Goal: Book appointment/travel/reservation

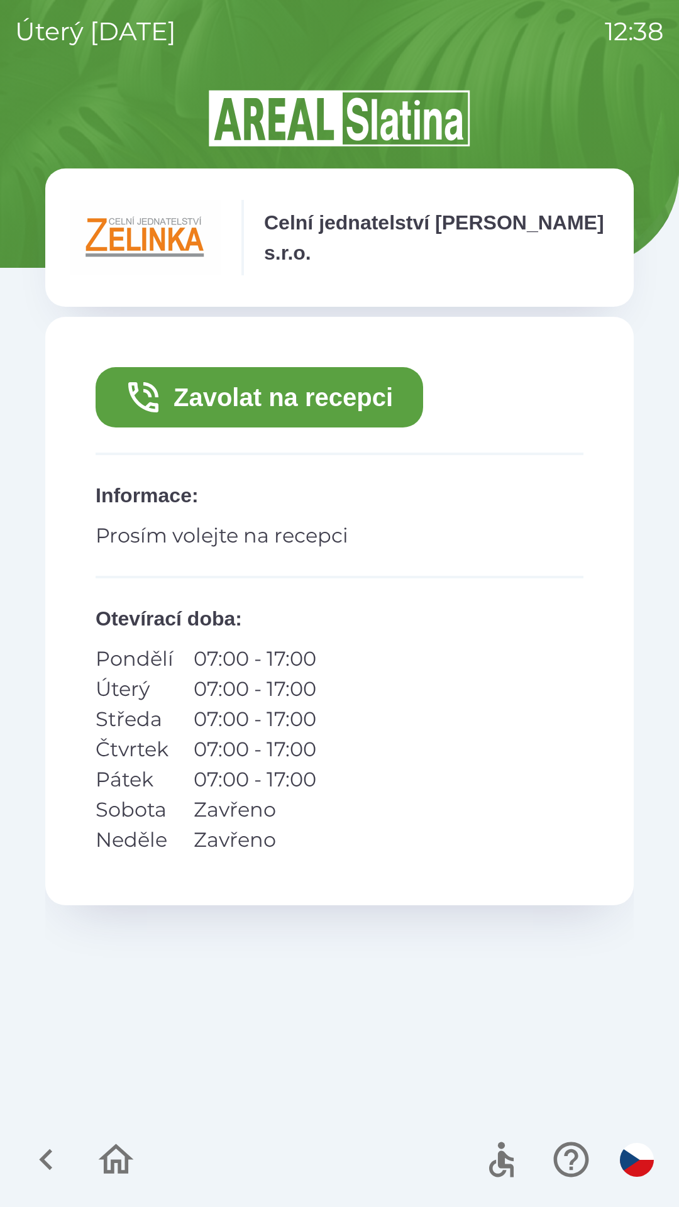
click at [292, 411] on button "Zavolat na recepci" at bounding box center [260, 397] width 328 height 60
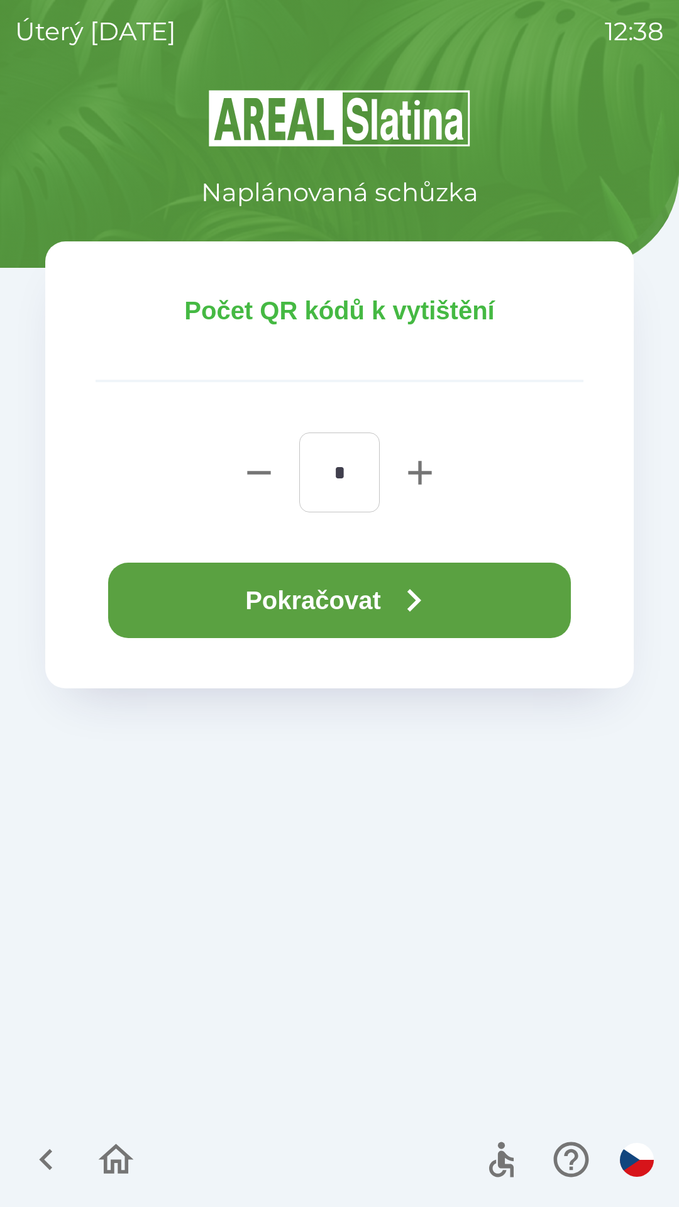
click at [403, 612] on icon "button" at bounding box center [413, 600] width 45 height 45
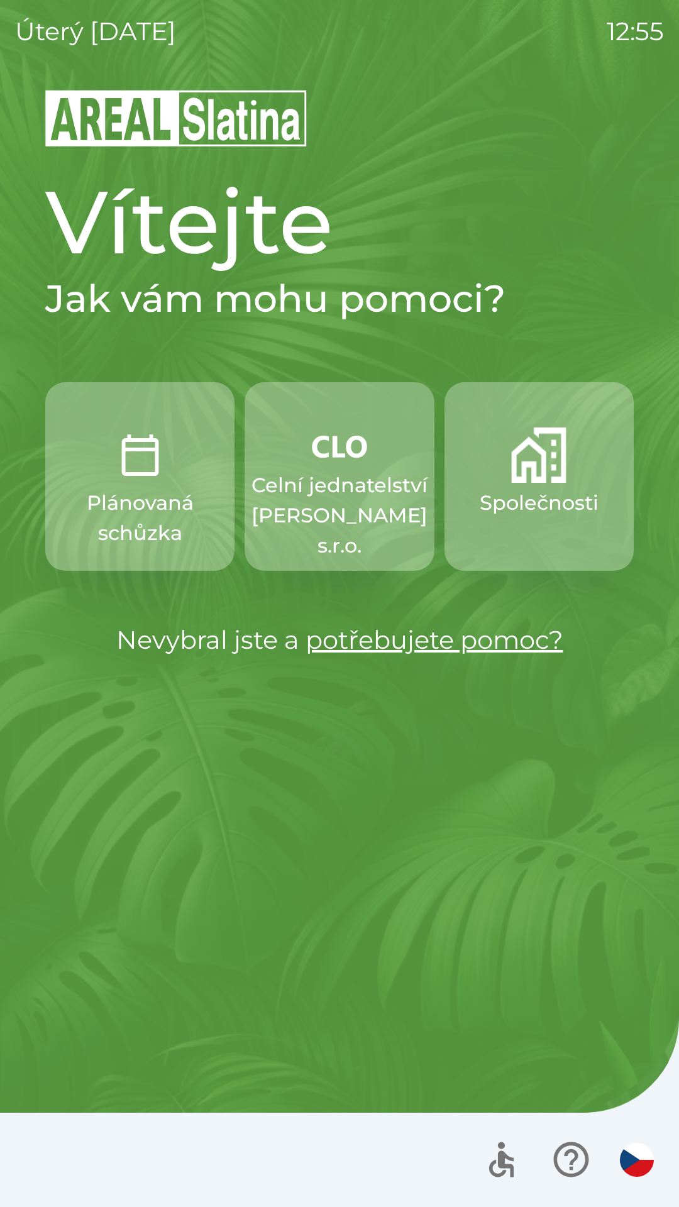
click at [533, 504] on p "Společnosti" at bounding box center [539, 503] width 119 height 30
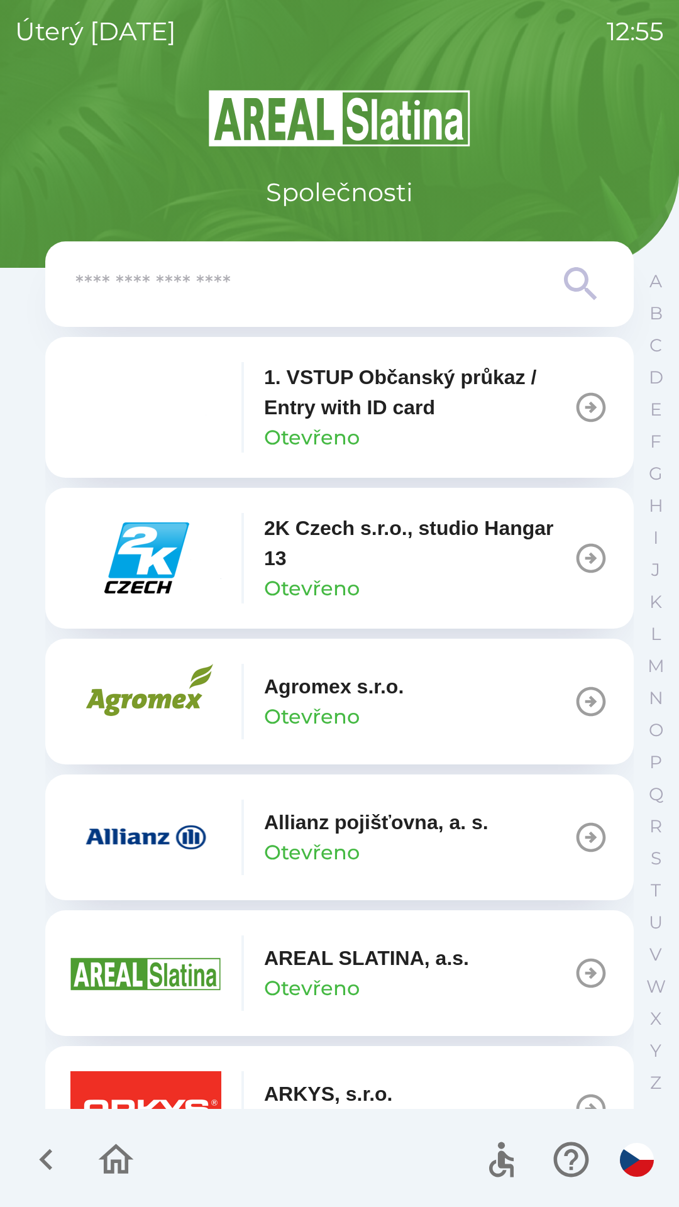
click at [253, 290] on input "text" at bounding box center [314, 284] width 478 height 35
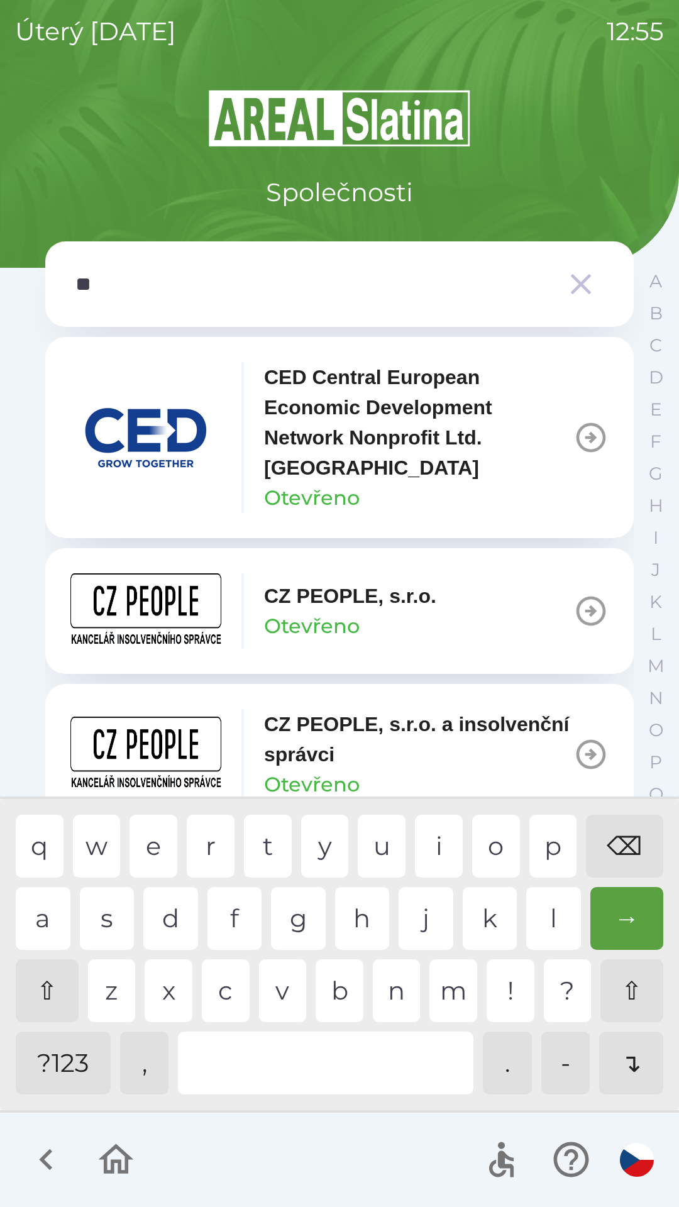
click at [549, 834] on div "p" at bounding box center [553, 846] width 48 height 63
type input "***"
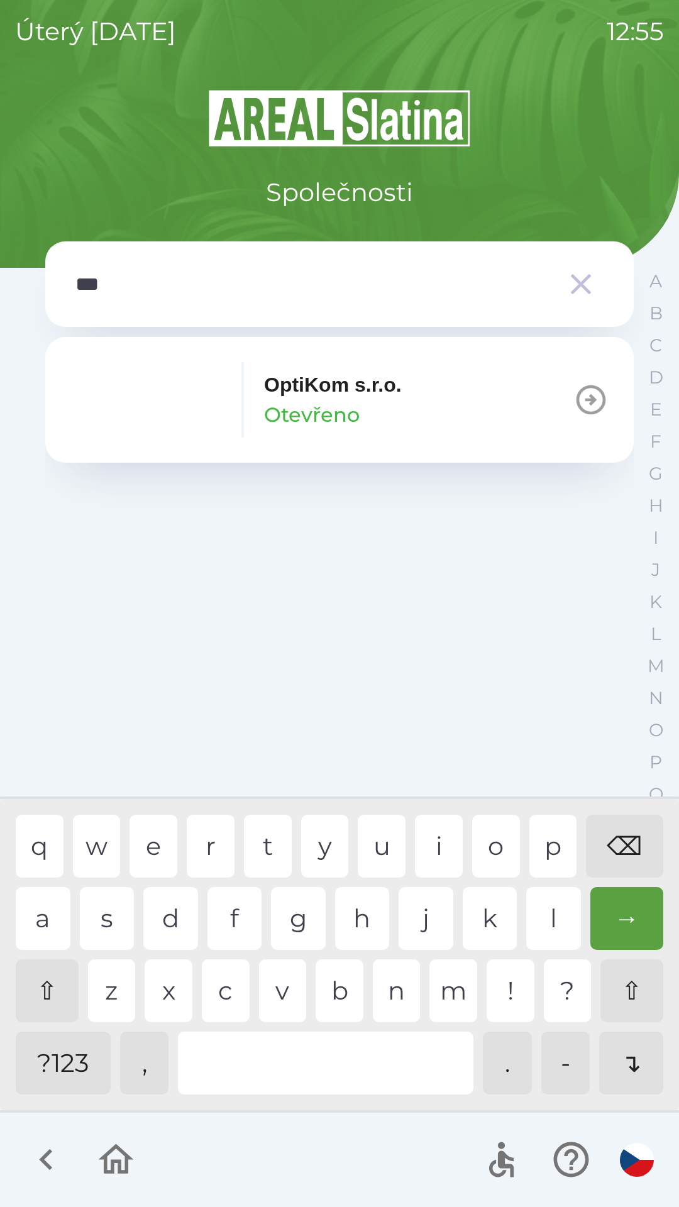
click at [266, 837] on div "t" at bounding box center [268, 846] width 48 height 63
click at [314, 387] on p "OptiKom s.r.o." at bounding box center [333, 385] width 138 height 30
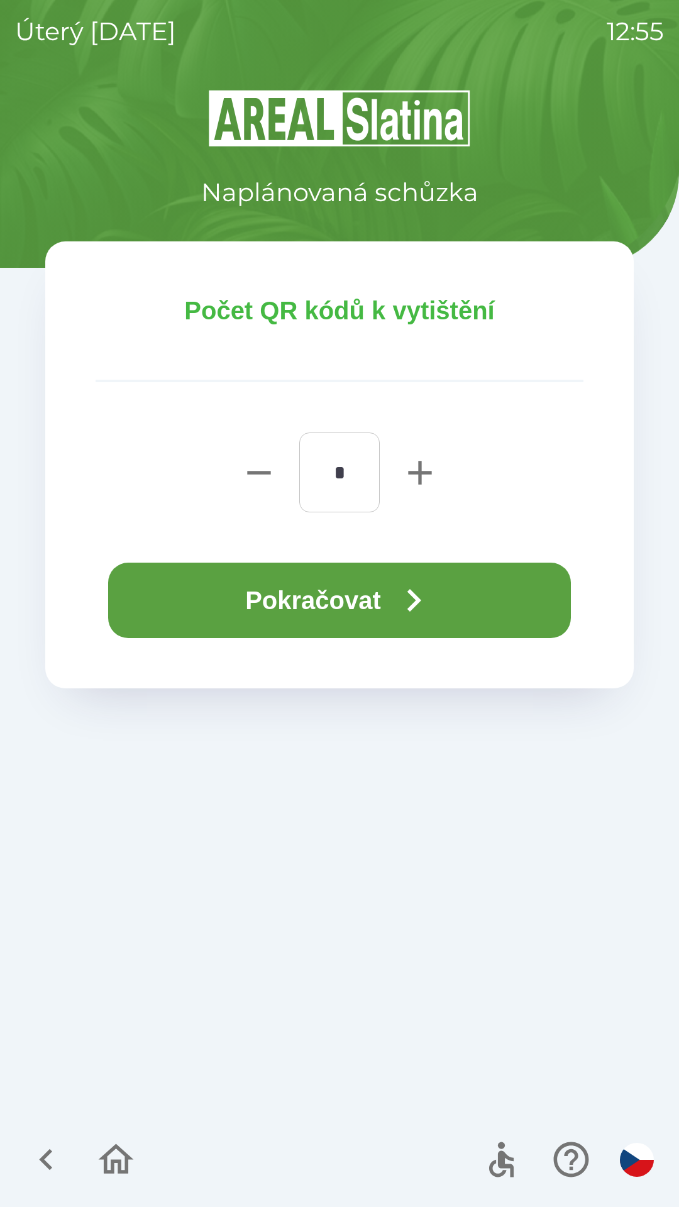
click at [302, 600] on button "Pokračovat" at bounding box center [339, 600] width 463 height 75
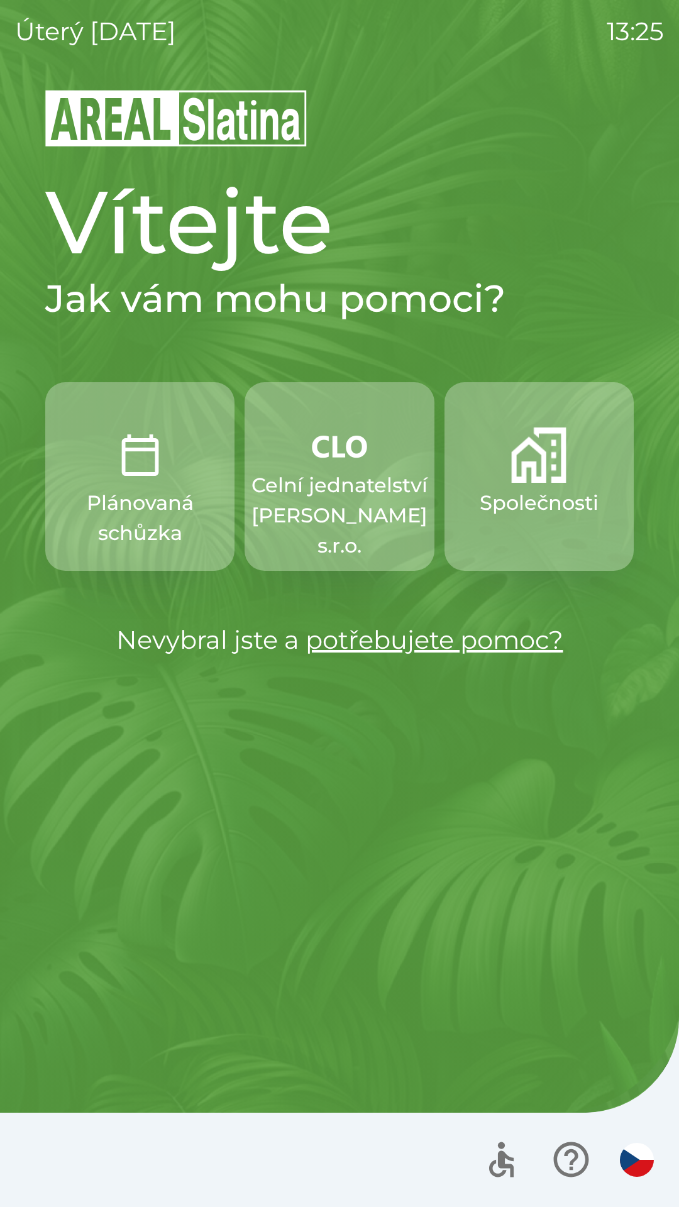
click at [328, 513] on p "Celní jednatelství [PERSON_NAME] s.r.o." at bounding box center [339, 515] width 176 height 91
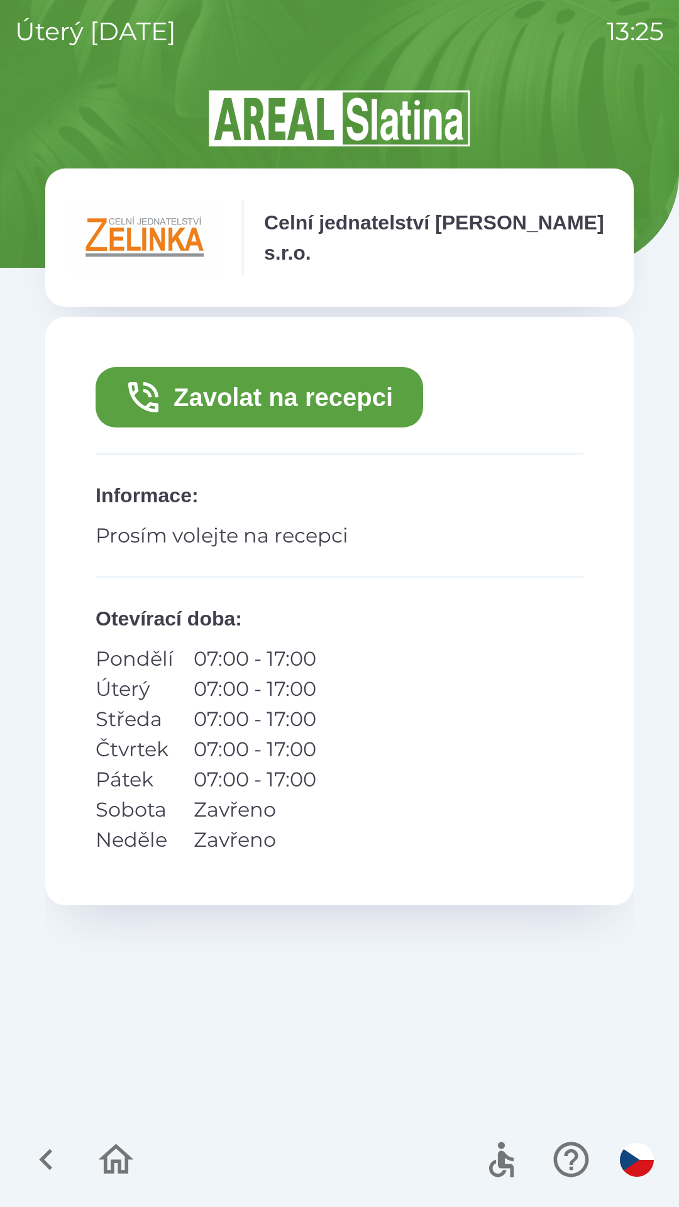
click at [47, 1154] on icon "button" at bounding box center [45, 1159] width 13 height 21
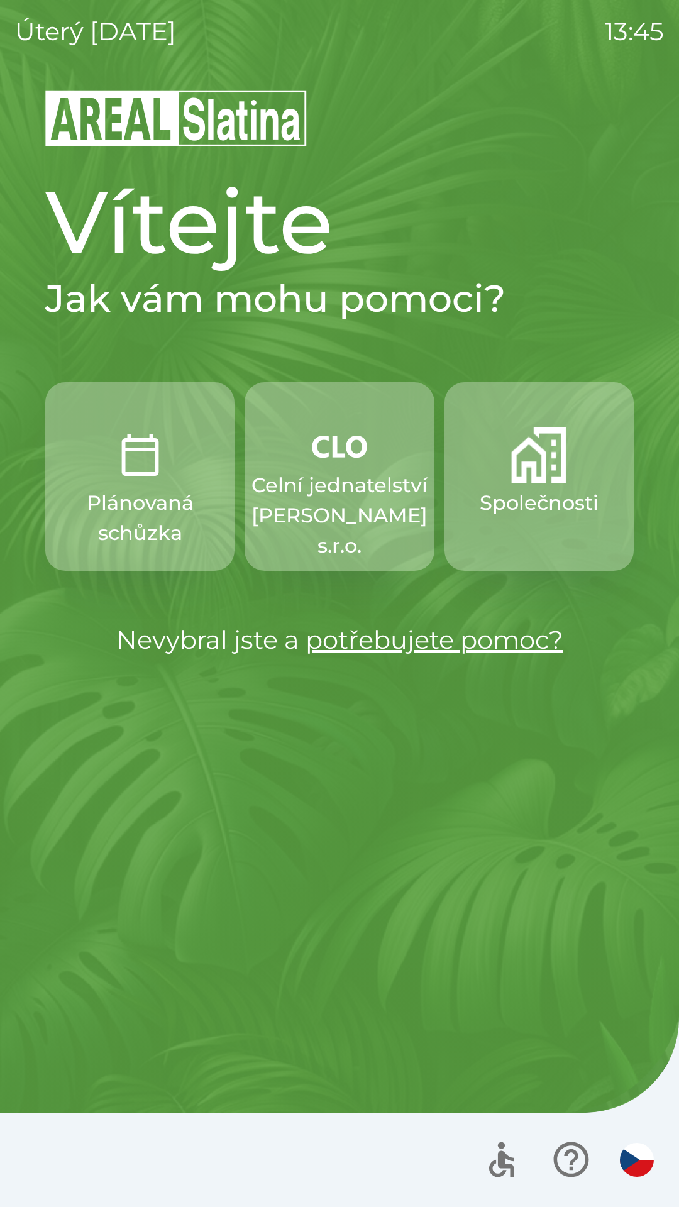
click at [533, 465] on img "button" at bounding box center [538, 455] width 55 height 55
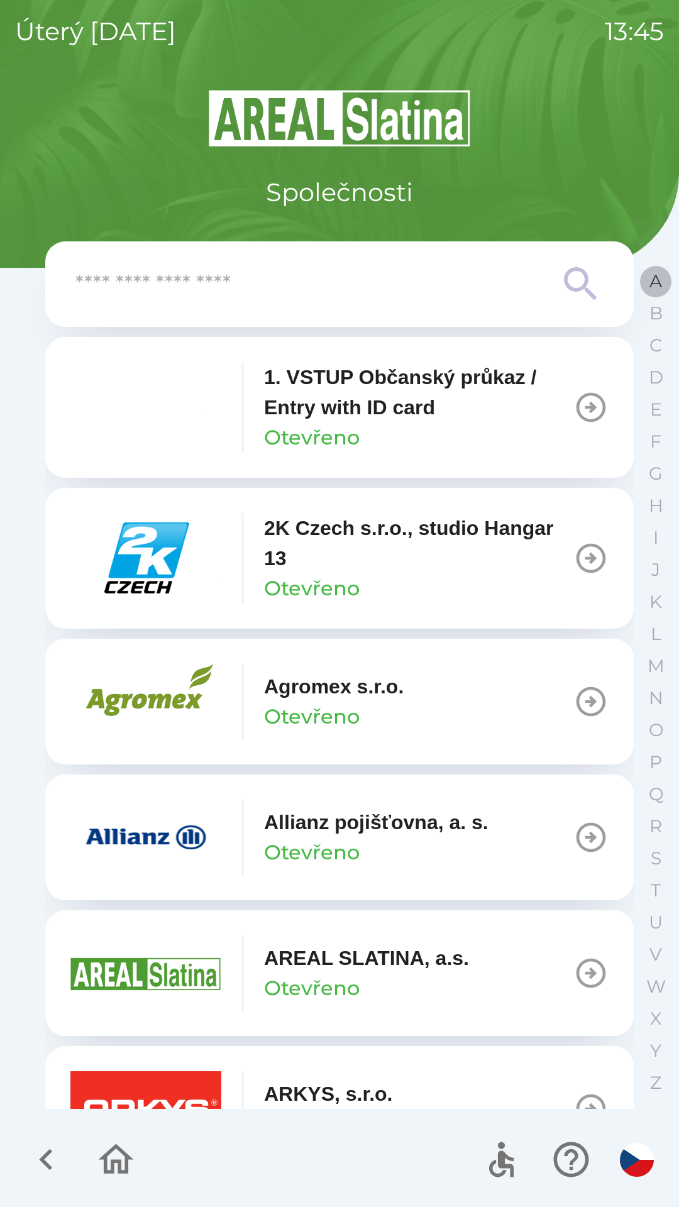
click at [659, 279] on p "A" at bounding box center [655, 281] width 13 height 22
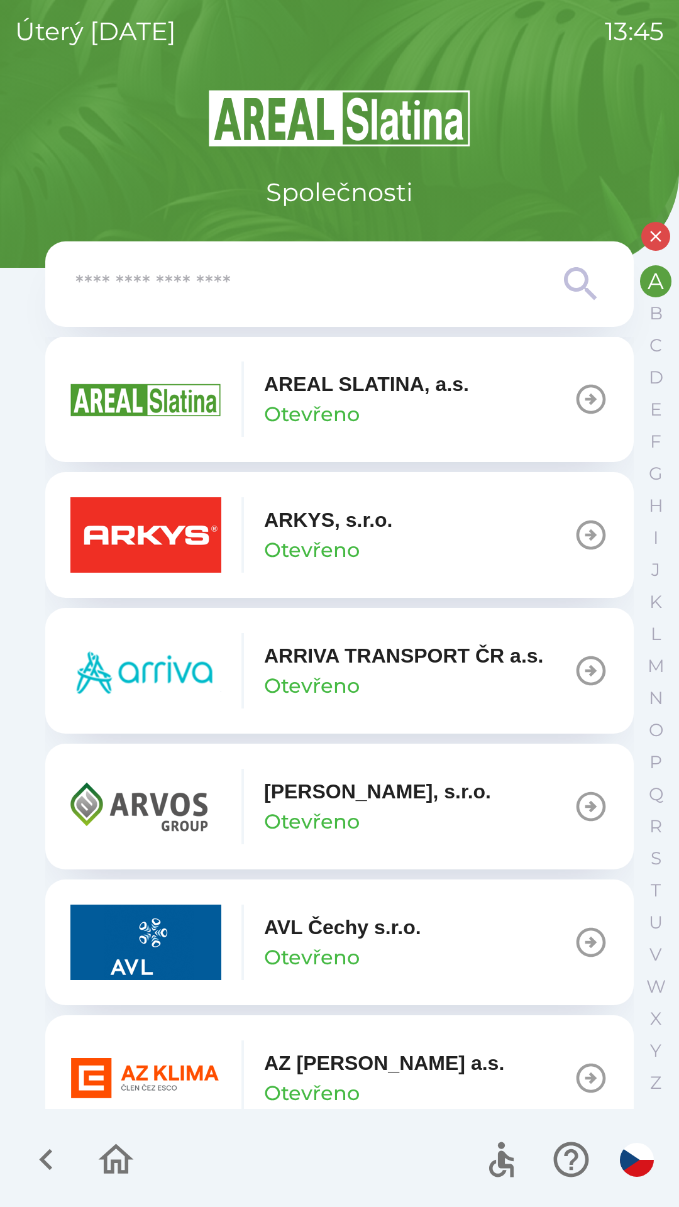
scroll to position [304, 0]
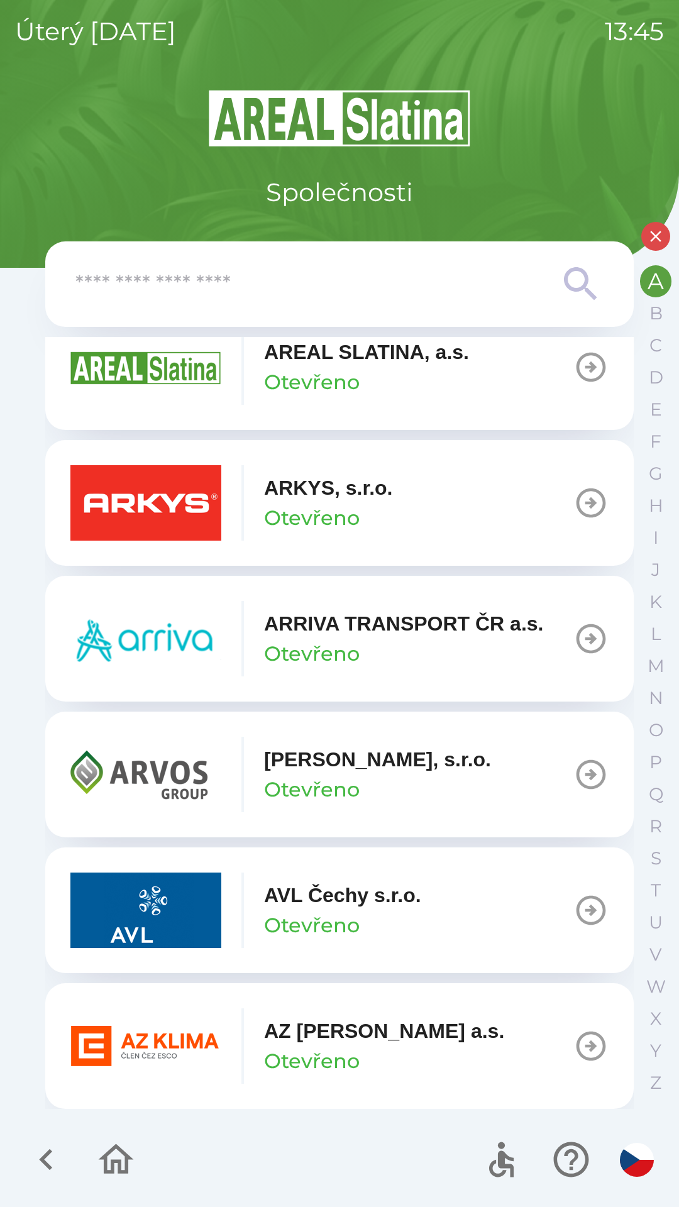
click at [583, 1041] on icon "button" at bounding box center [590, 1046] width 35 height 35
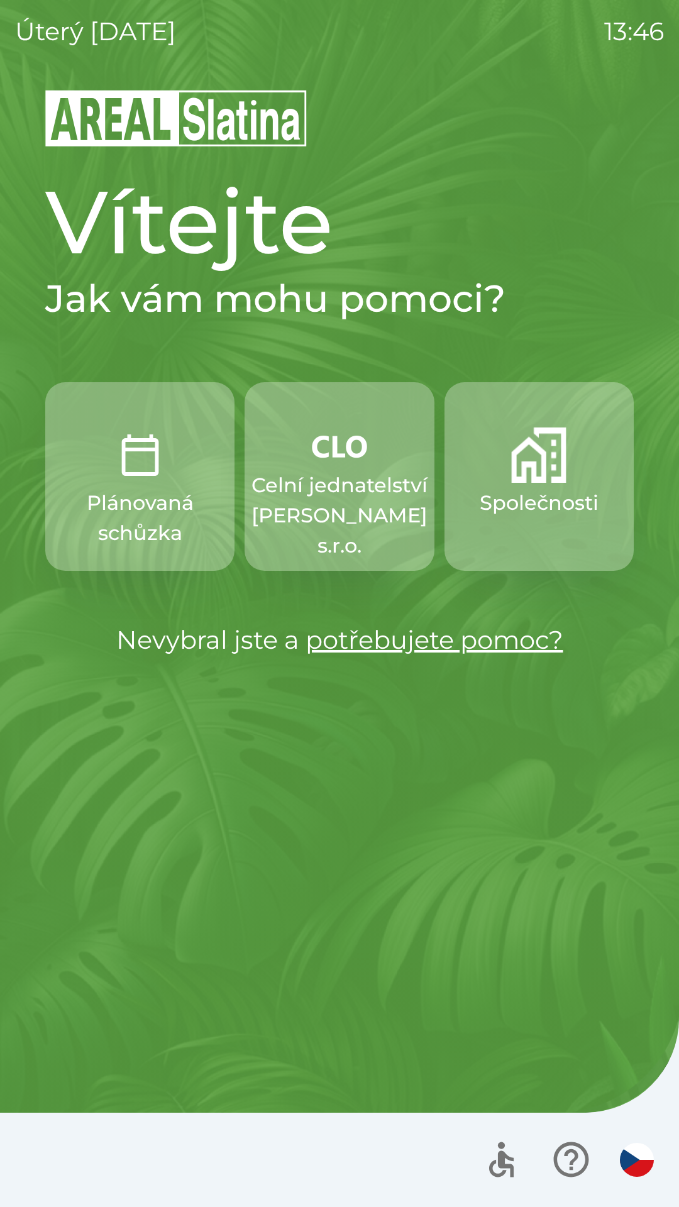
click at [536, 480] on img "button" at bounding box center [538, 455] width 55 height 55
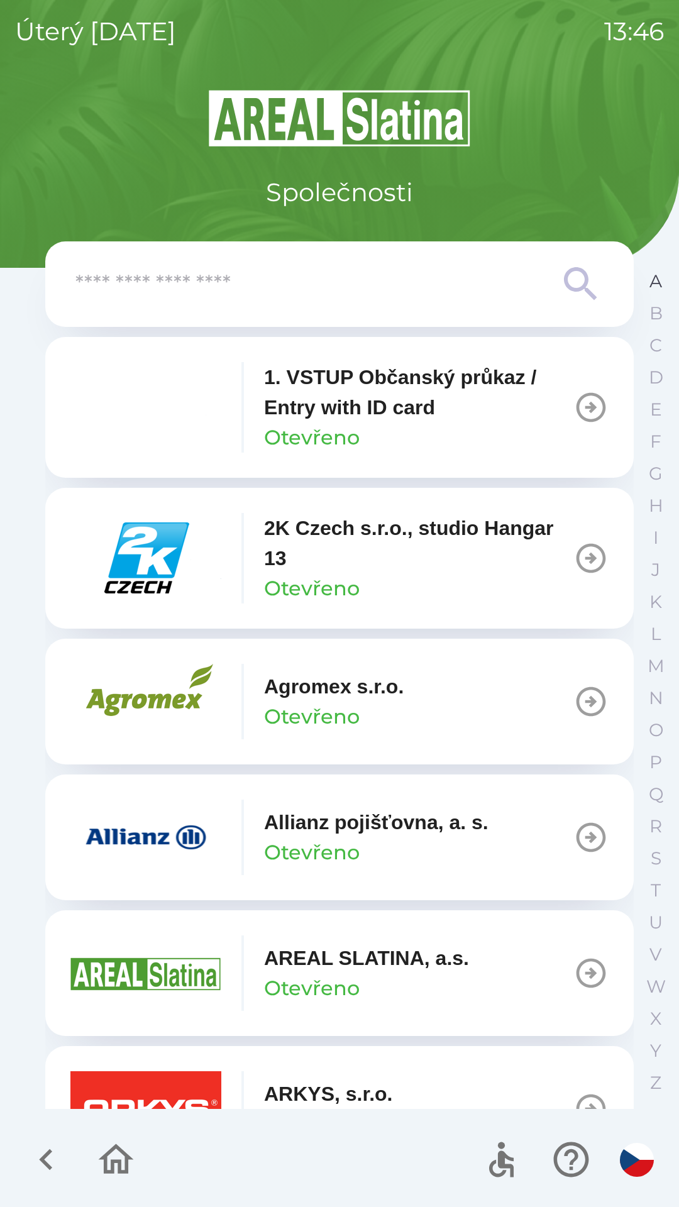
click at [646, 282] on button "A" at bounding box center [655, 281] width 31 height 32
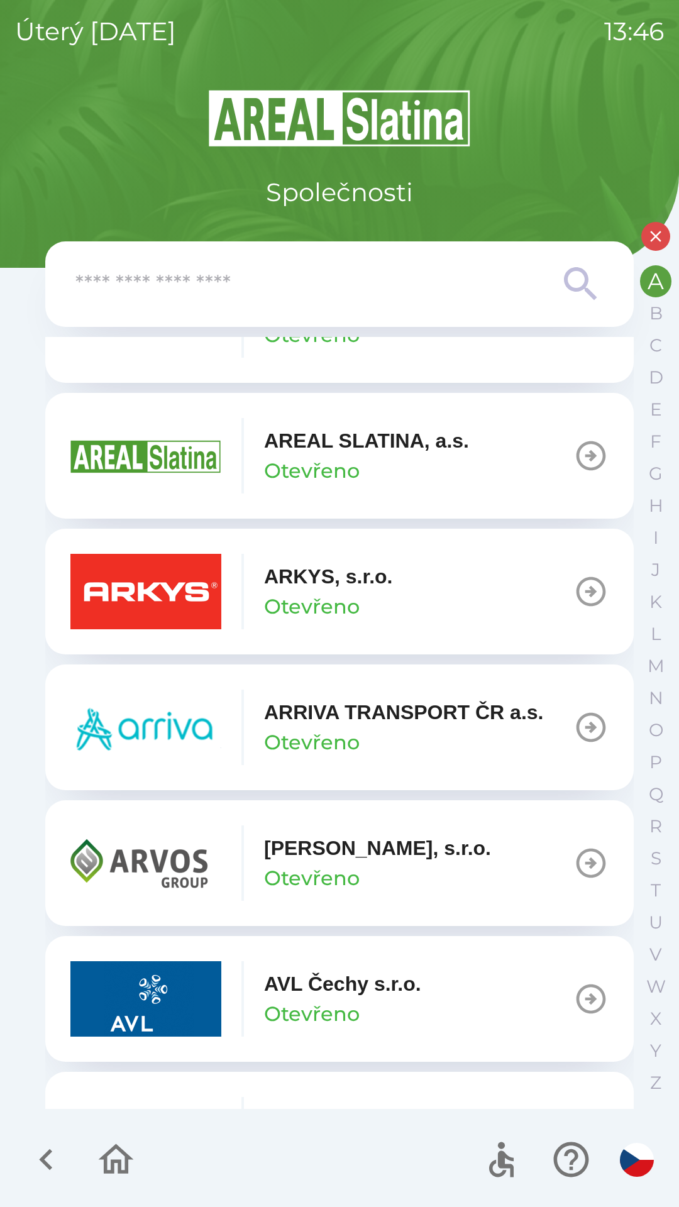
scroll to position [304, 0]
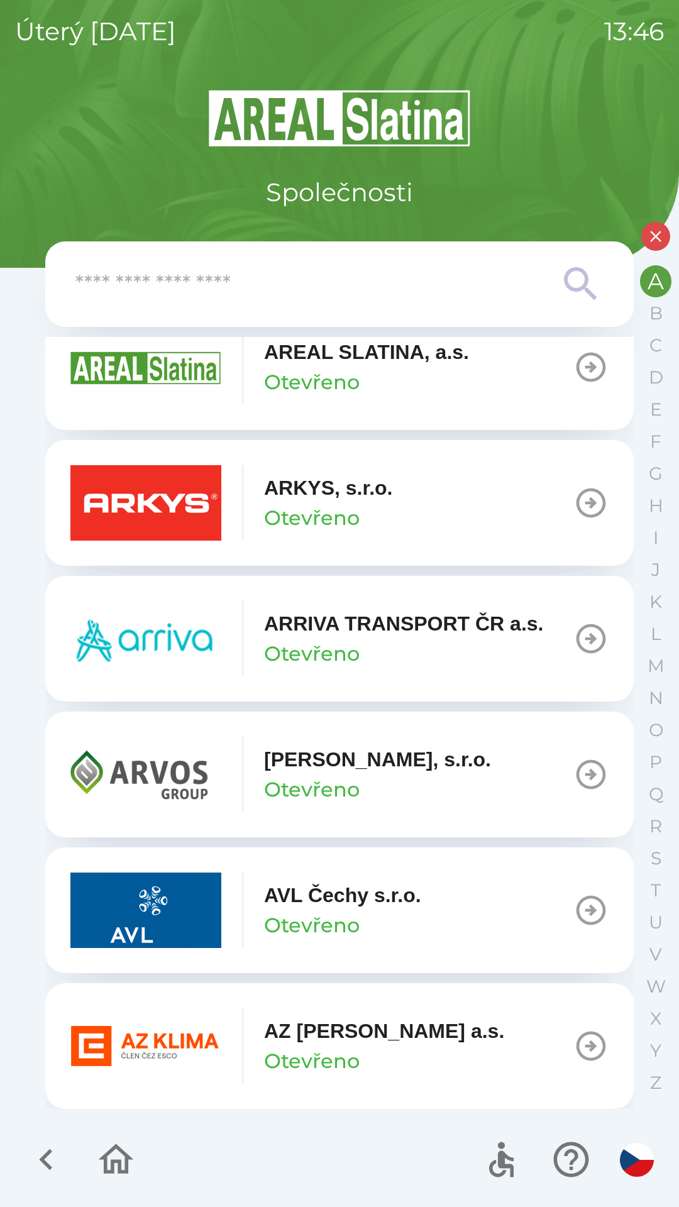
click at [302, 1056] on p "Otevřeno" at bounding box center [312, 1061] width 96 height 30
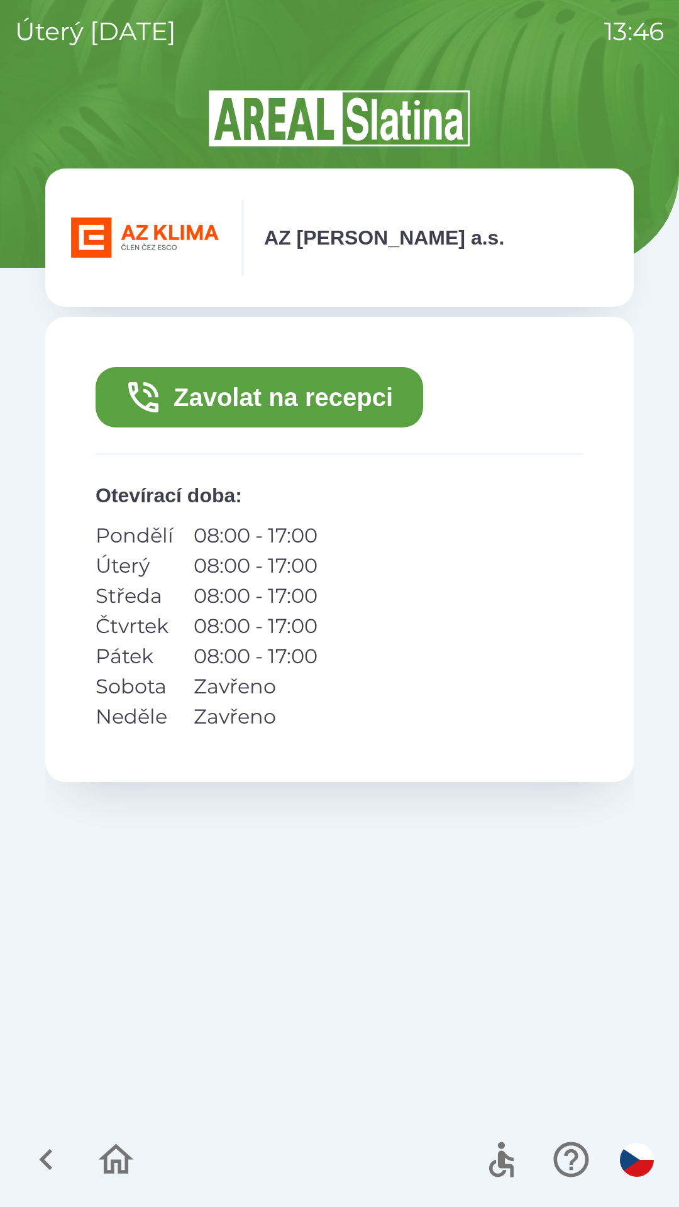
click at [238, 399] on button "Zavolat na recepci" at bounding box center [260, 397] width 328 height 60
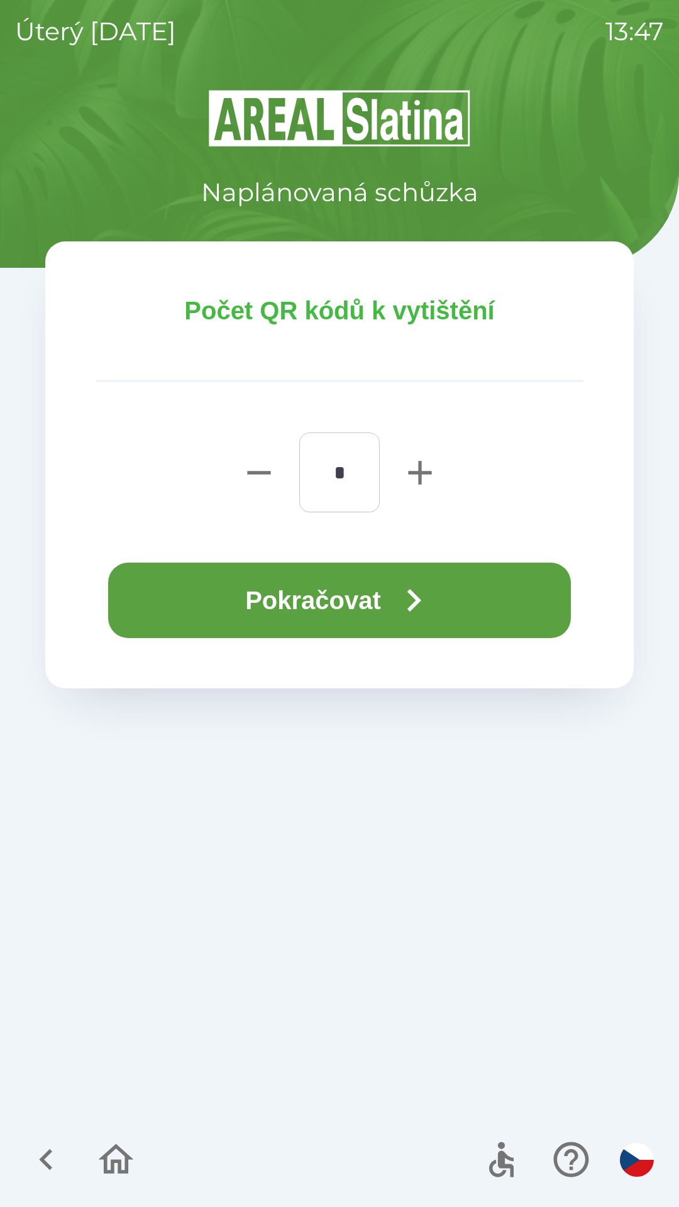
click at [210, 598] on button "Pokračovat" at bounding box center [339, 600] width 463 height 75
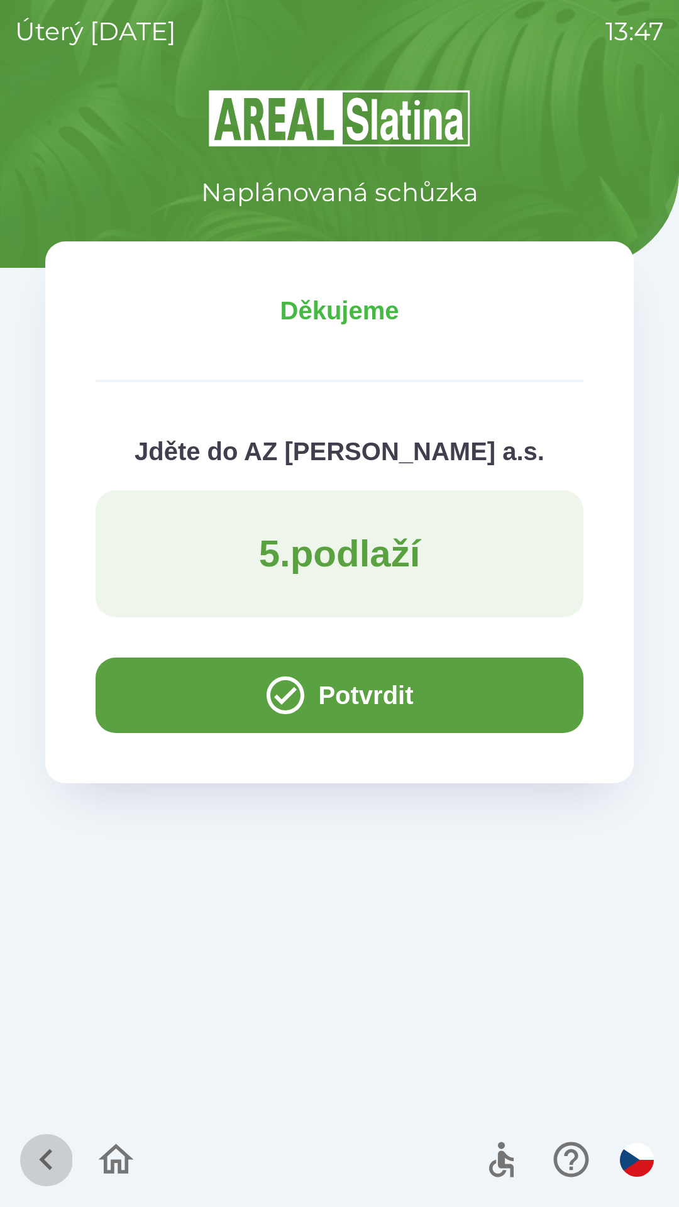
click at [52, 1143] on icon "button" at bounding box center [46, 1160] width 42 height 42
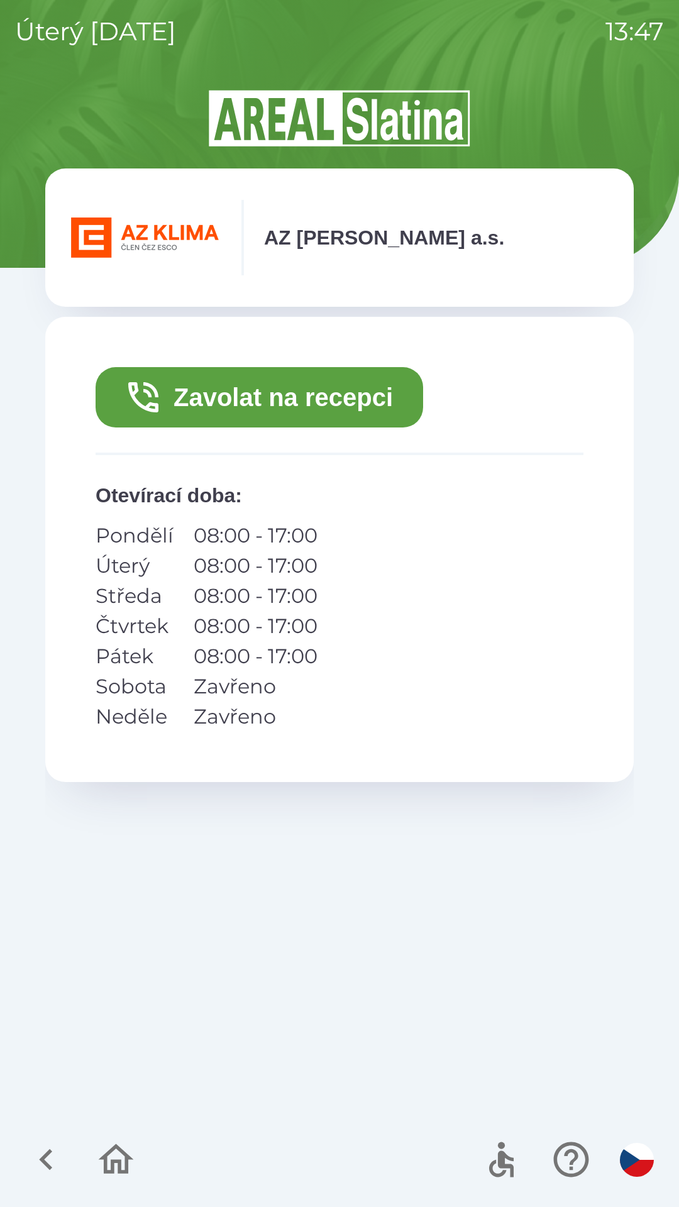
click at [52, 1155] on icon "button" at bounding box center [46, 1160] width 42 height 42
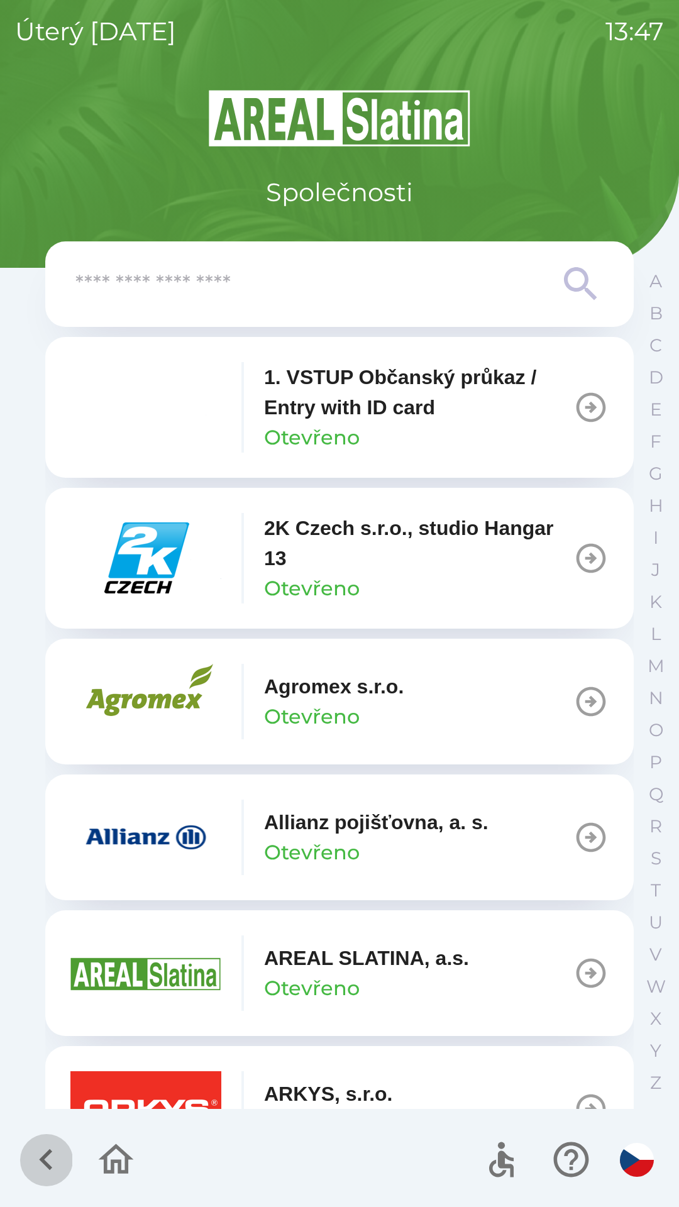
click at [48, 1165] on icon "button" at bounding box center [45, 1159] width 13 height 21
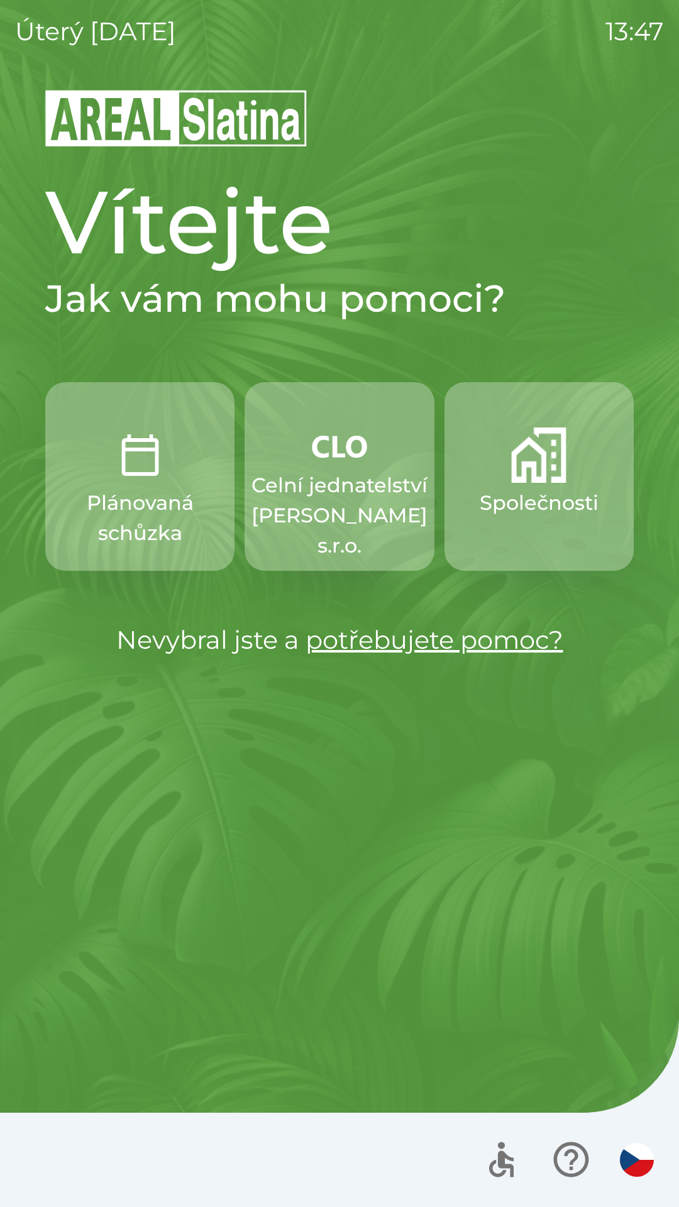
click at [342, 488] on p "Celní jednatelství [PERSON_NAME] s.r.o." at bounding box center [339, 515] width 176 height 91
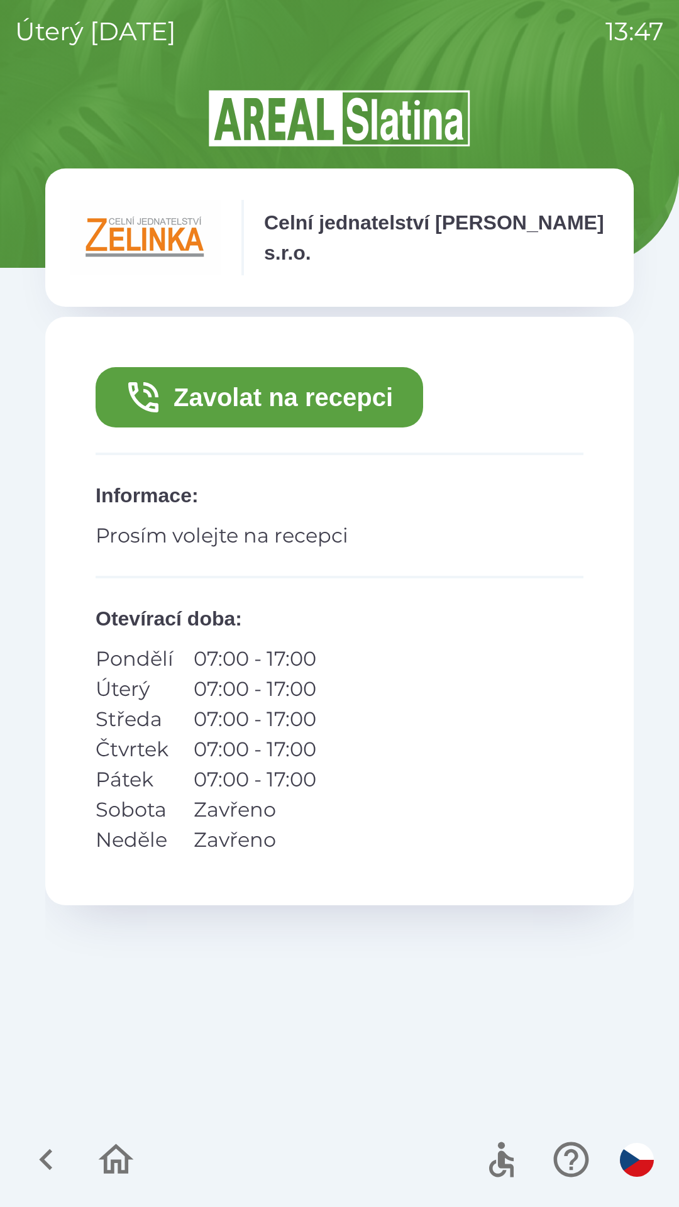
click at [360, 394] on button "Zavolat na recepci" at bounding box center [260, 397] width 328 height 60
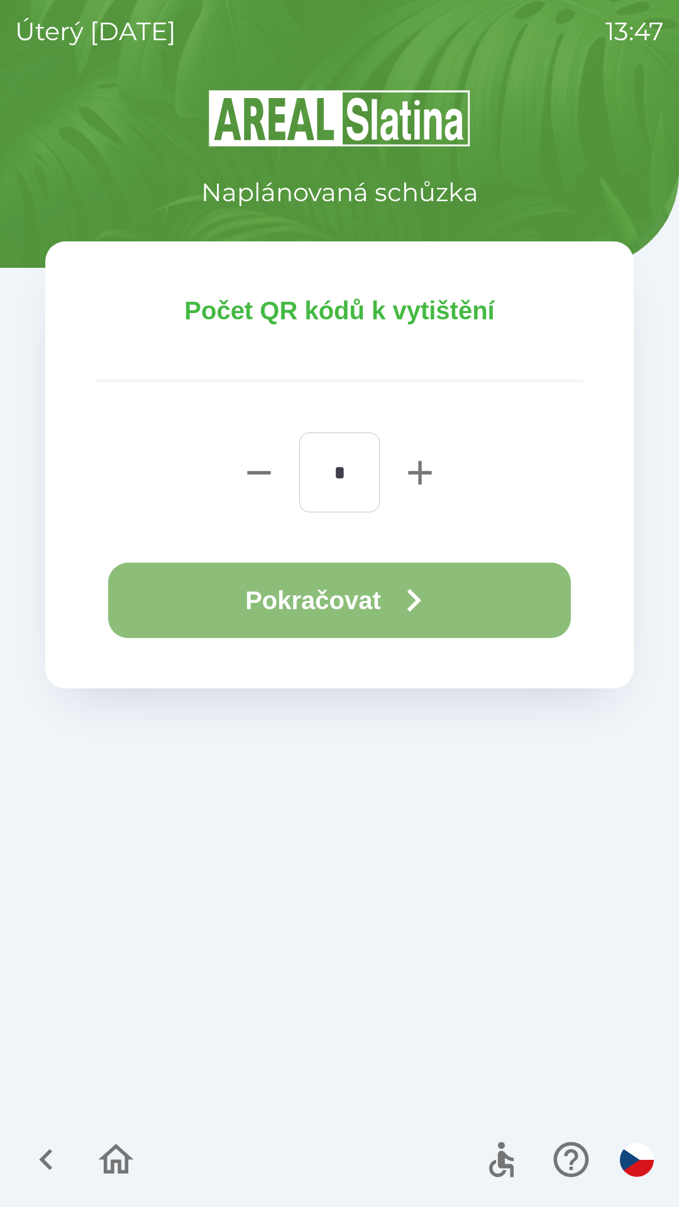
click at [407, 620] on icon "button" at bounding box center [413, 600] width 45 height 45
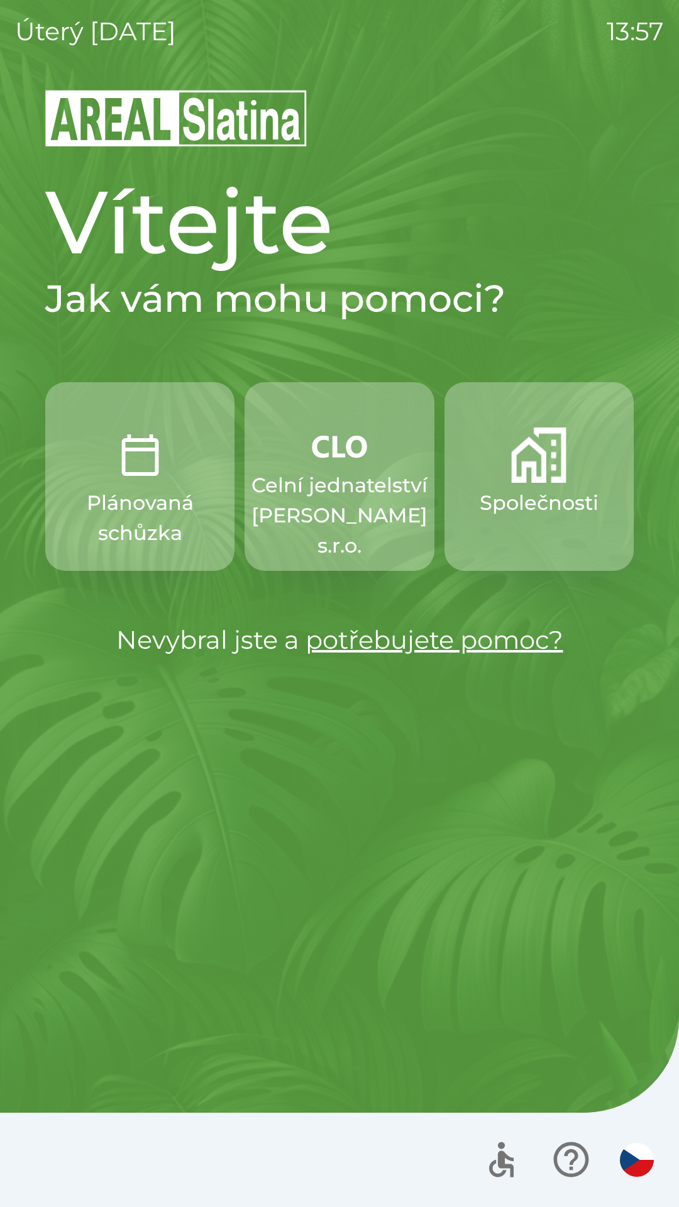
click at [539, 485] on button "Společnosti" at bounding box center [538, 476] width 189 height 189
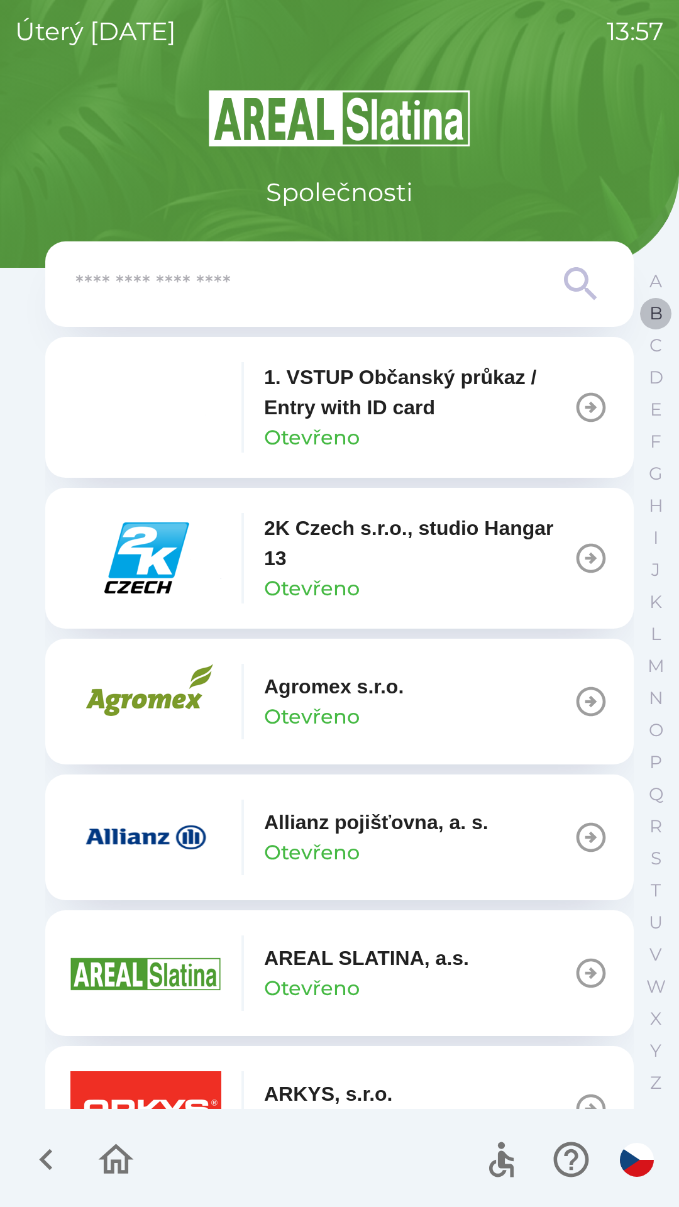
click at [653, 314] on p "B" at bounding box center [655, 313] width 13 height 22
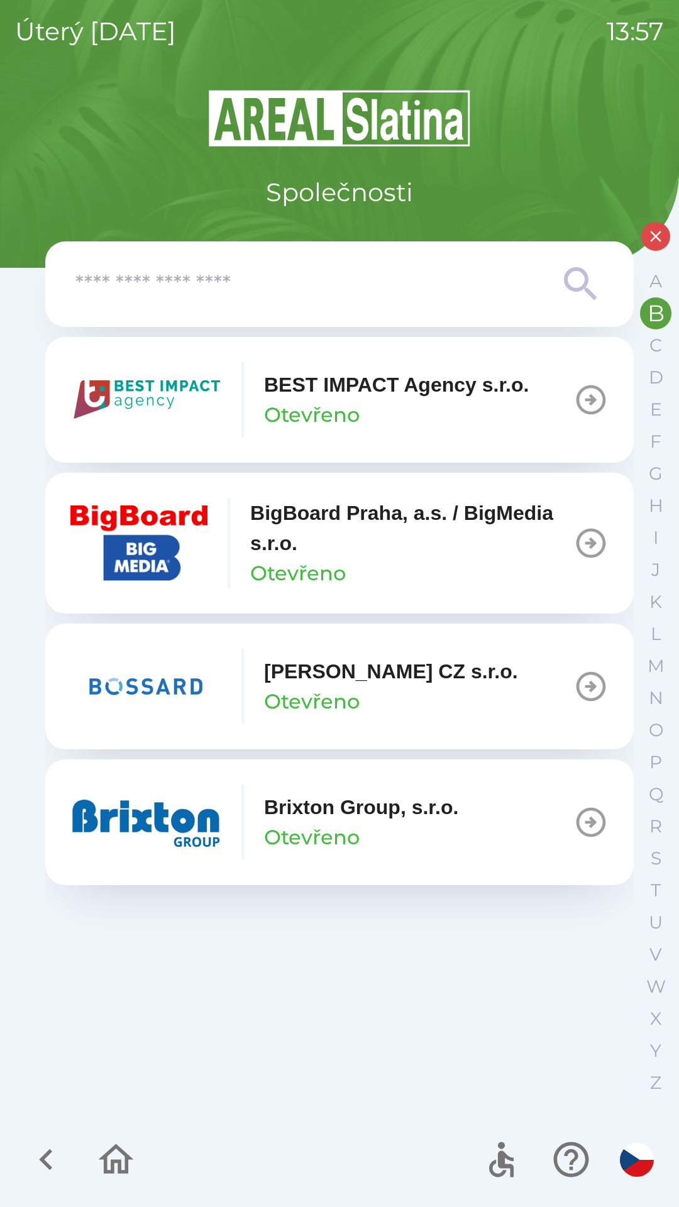
click at [339, 817] on p "Brixton Group, s.r.o." at bounding box center [361, 807] width 194 height 30
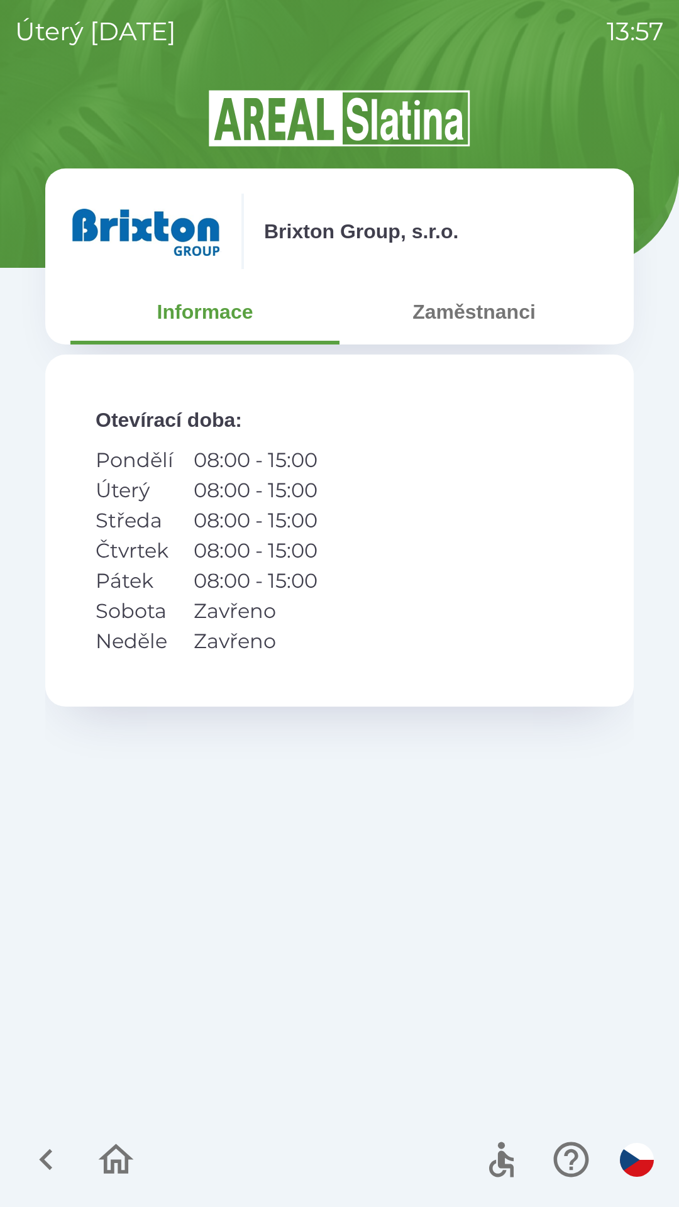
click at [481, 316] on button "Zaměstnanci" at bounding box center [473, 311] width 269 height 45
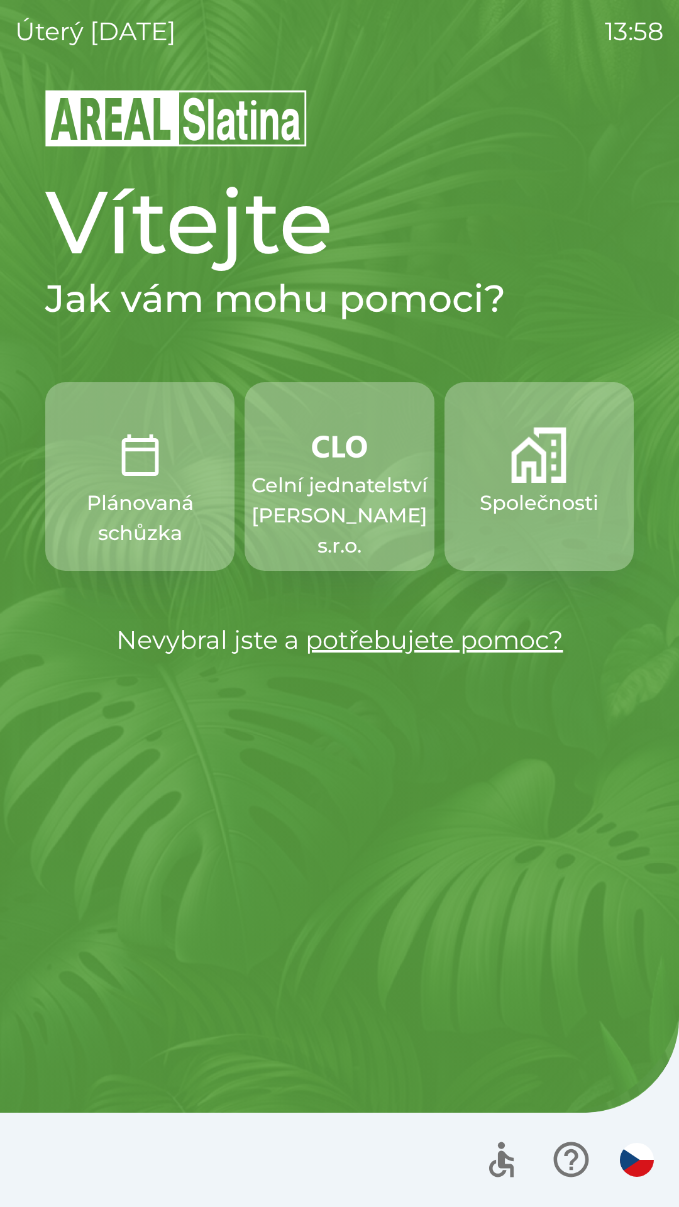
click at [537, 488] on p "Společnosti" at bounding box center [539, 503] width 119 height 30
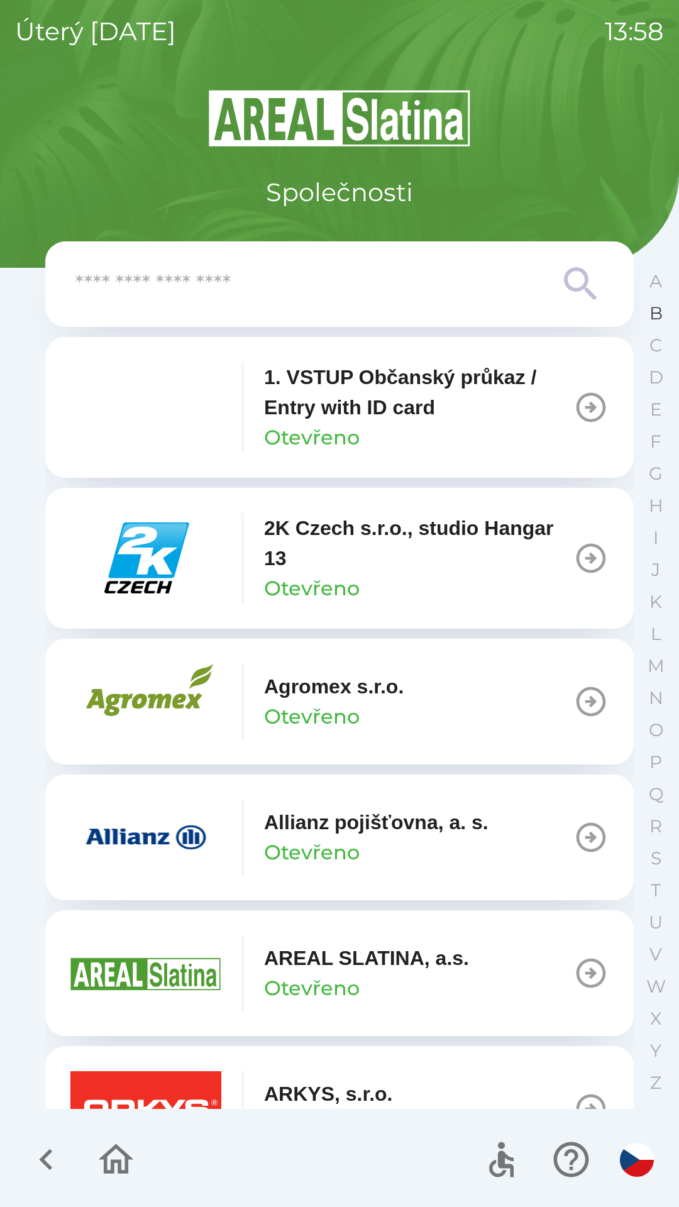
click at [654, 311] on p "B" at bounding box center [655, 313] width 13 height 22
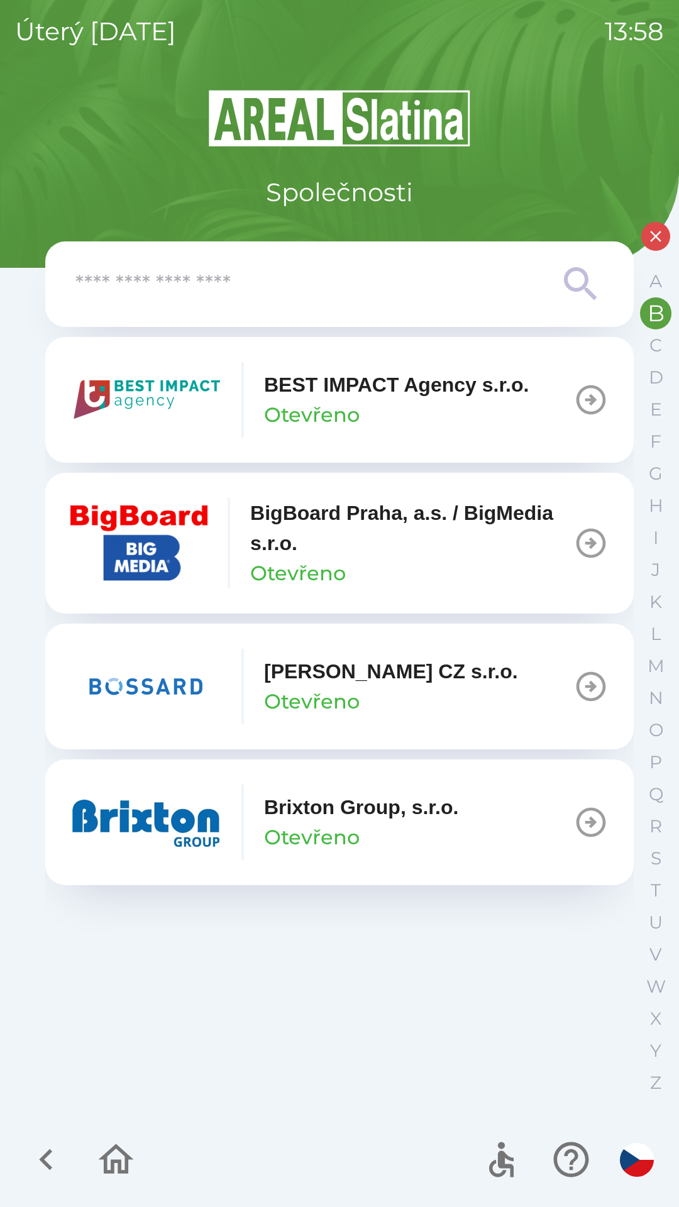
click at [366, 824] on div "Brixton Group, s.r.o. Otevřeno" at bounding box center [361, 822] width 194 height 60
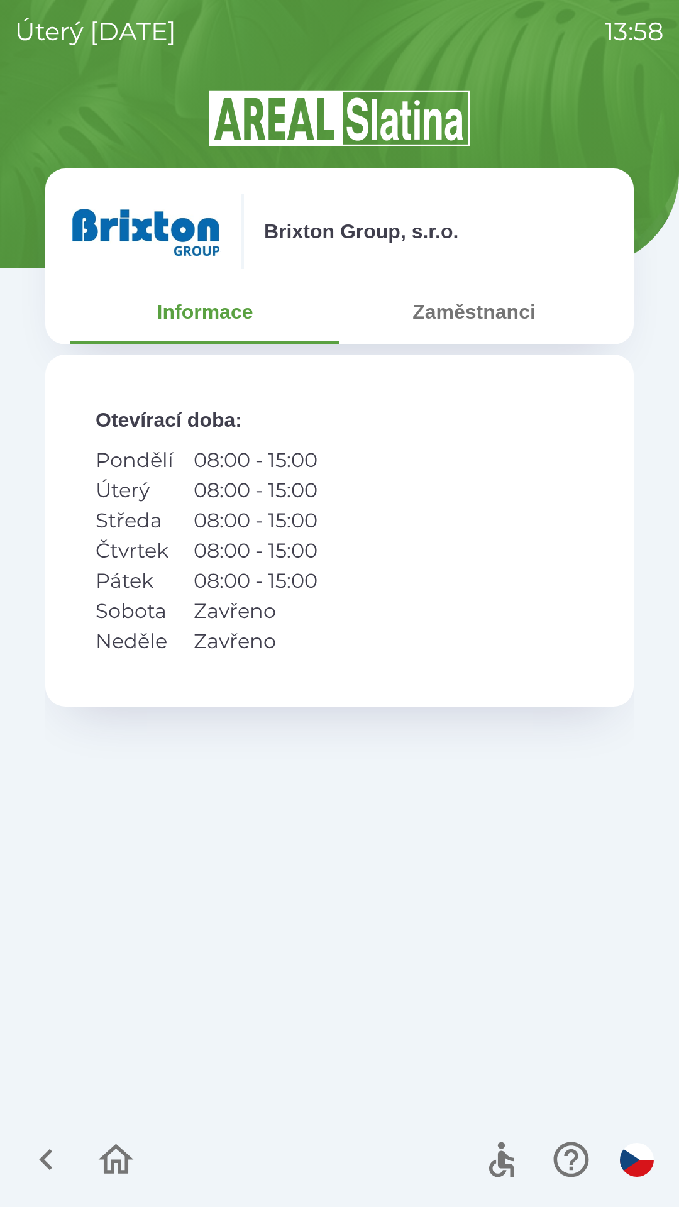
click at [495, 319] on button "Zaměstnanci" at bounding box center [473, 311] width 269 height 45
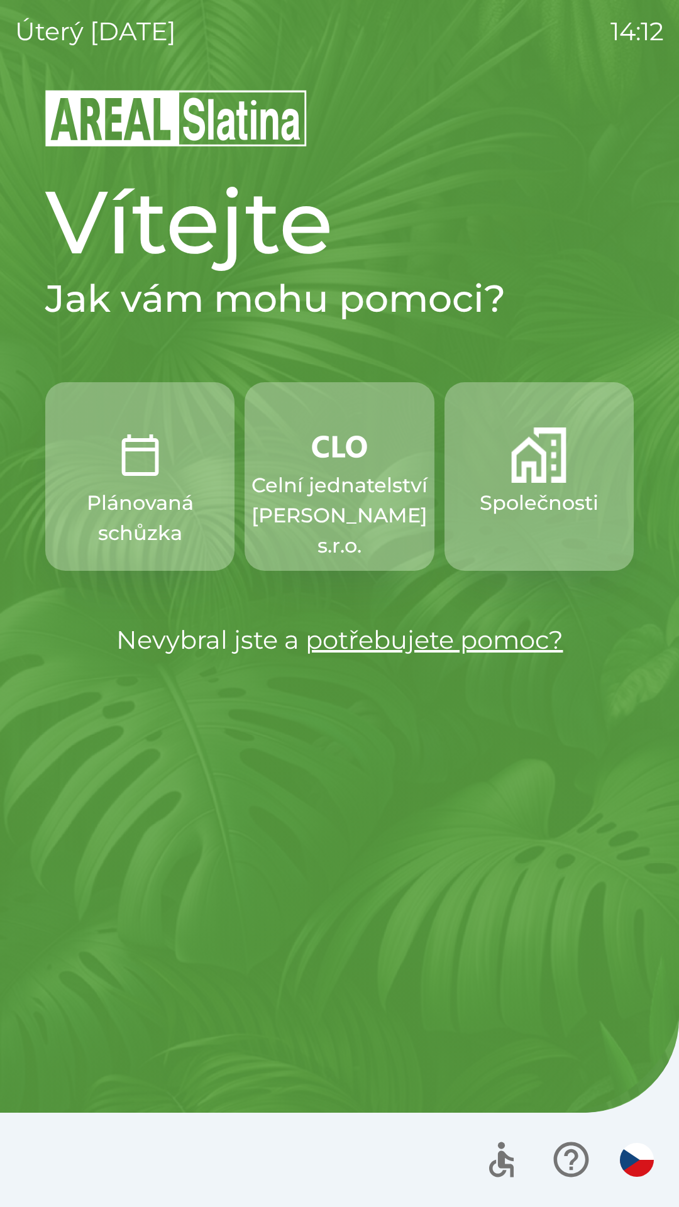
click at [332, 485] on p "Celní jednatelství [PERSON_NAME] s.r.o." at bounding box center [339, 515] width 176 height 91
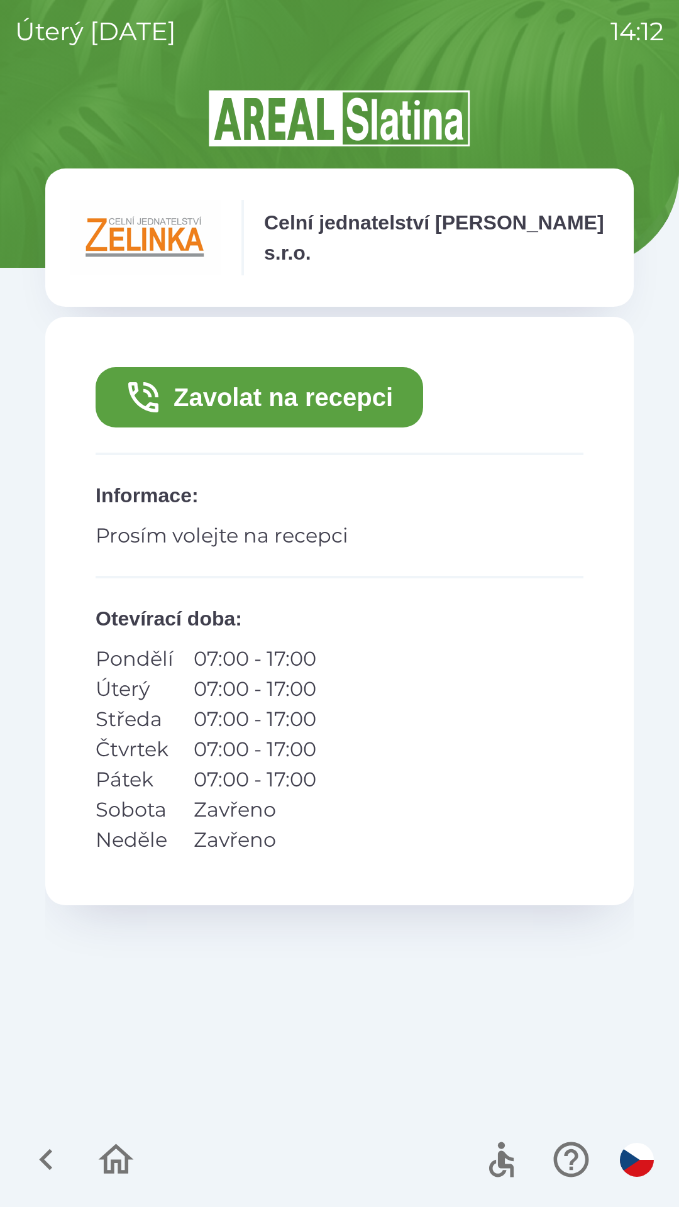
click at [257, 394] on button "Zavolat na recepci" at bounding box center [260, 397] width 328 height 60
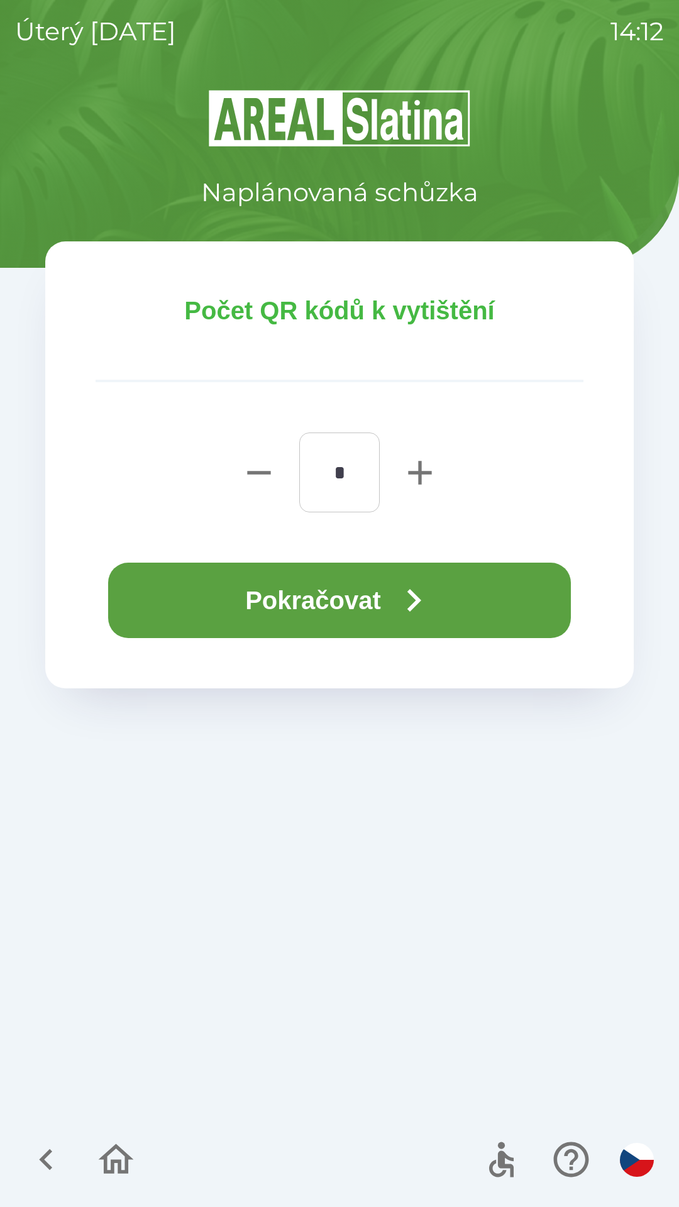
click at [382, 595] on button "Pokračovat" at bounding box center [339, 600] width 463 height 75
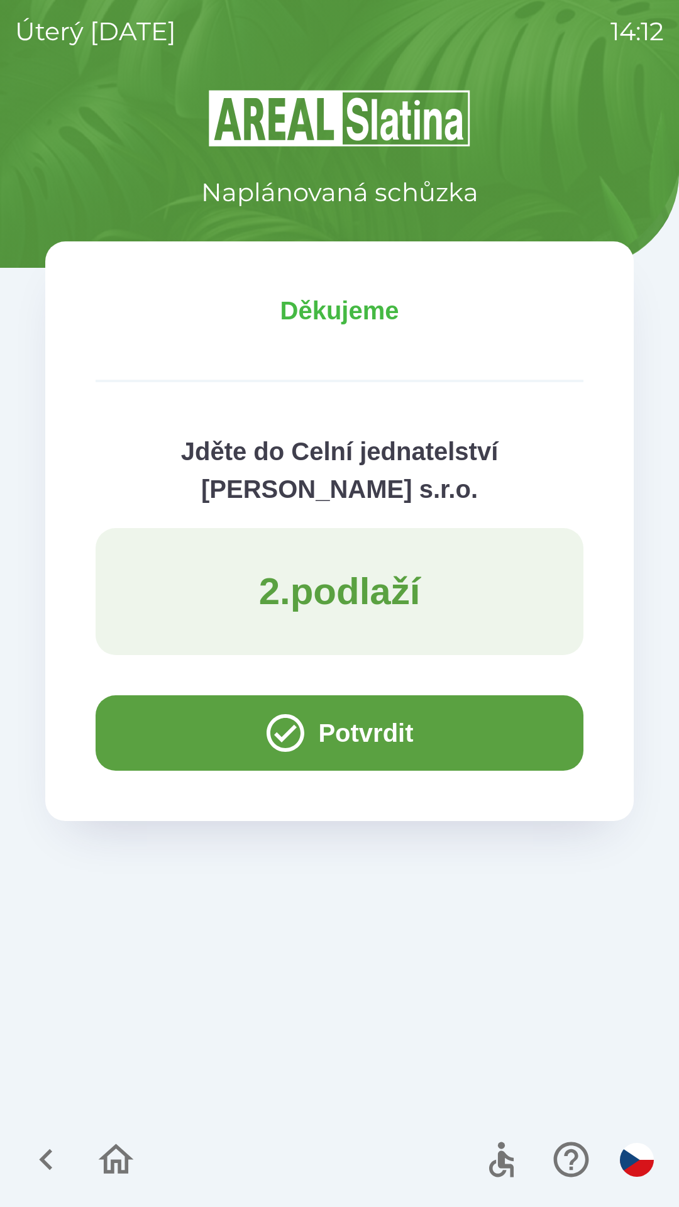
click at [158, 721] on button "Potvrdit" at bounding box center [340, 732] width 488 height 75
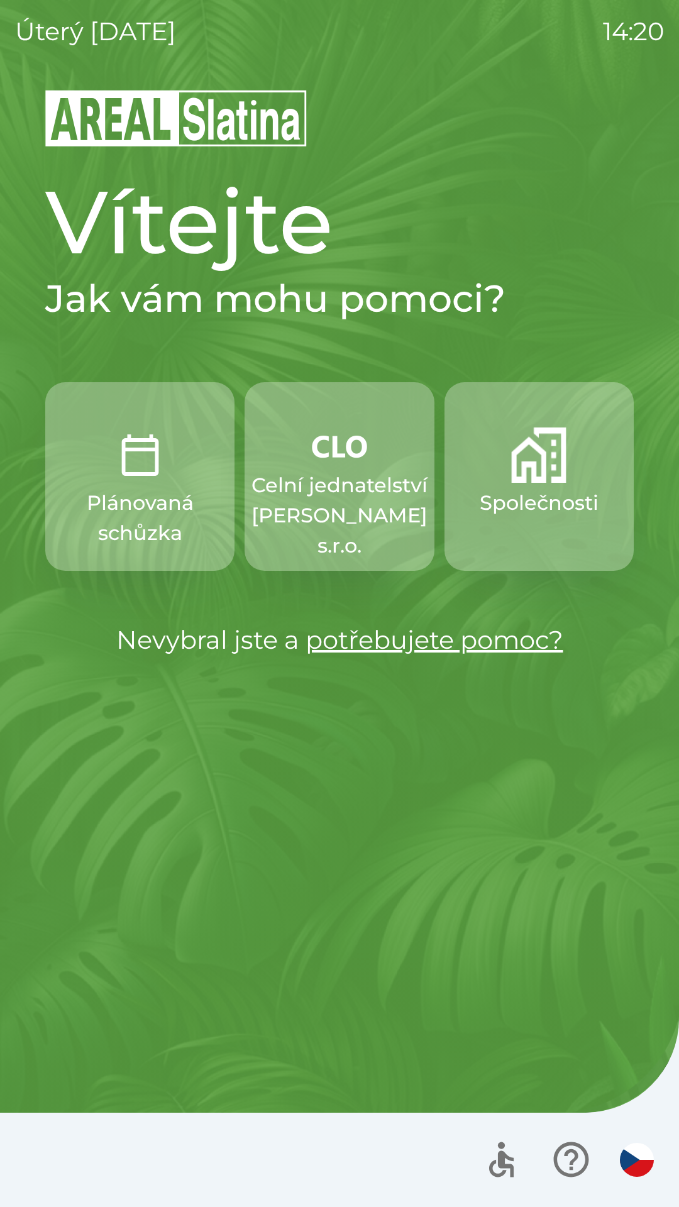
click at [320, 488] on p "Celní jednatelství [PERSON_NAME] s.r.o." at bounding box center [339, 515] width 176 height 91
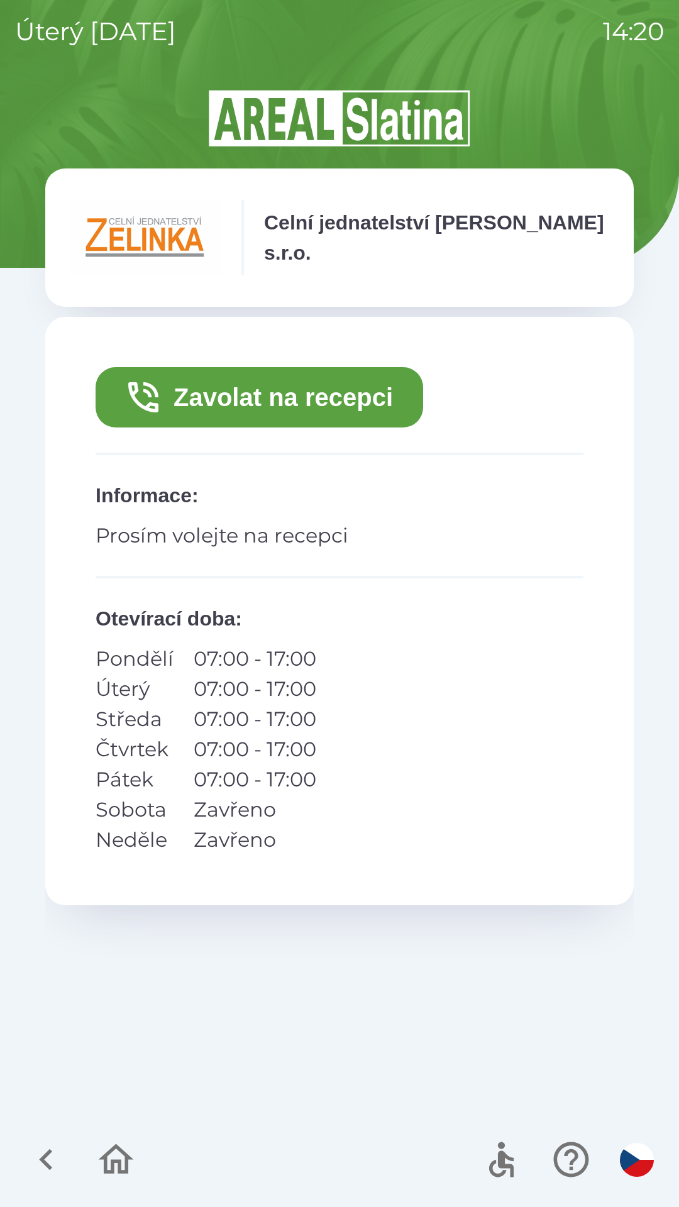
click at [355, 383] on button "Zavolat na recepci" at bounding box center [260, 397] width 328 height 60
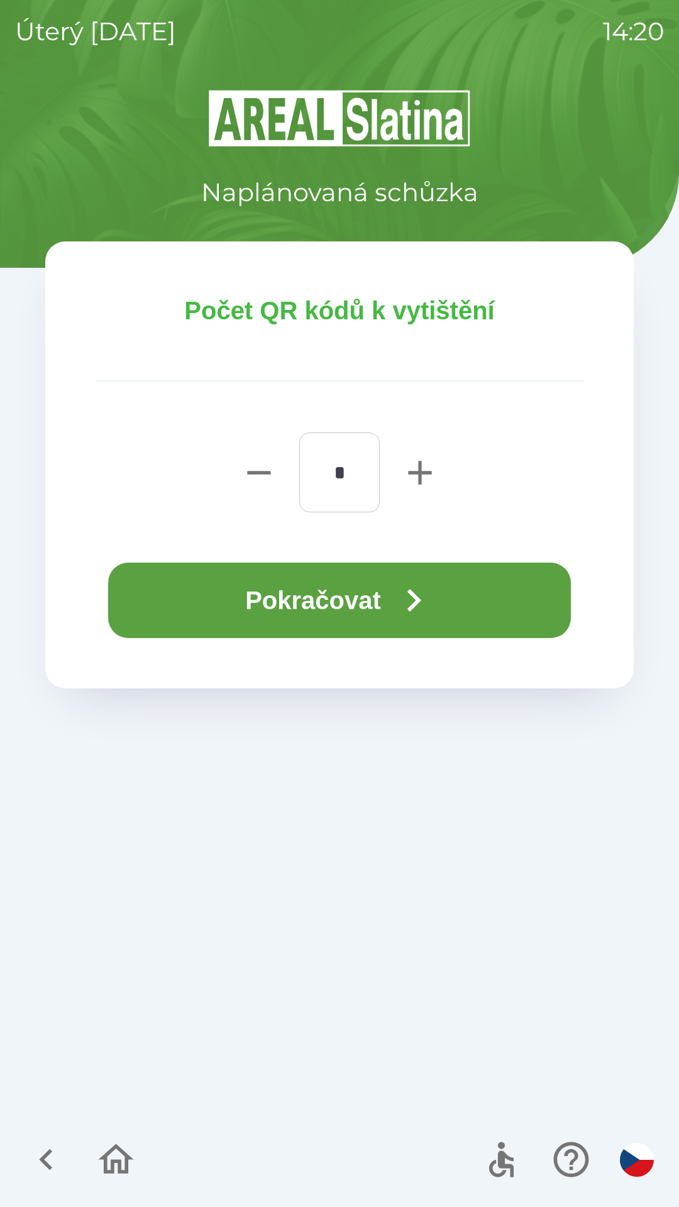
click at [488, 617] on button "Pokračovat" at bounding box center [339, 600] width 463 height 75
